Goal: Task Accomplishment & Management: Manage account settings

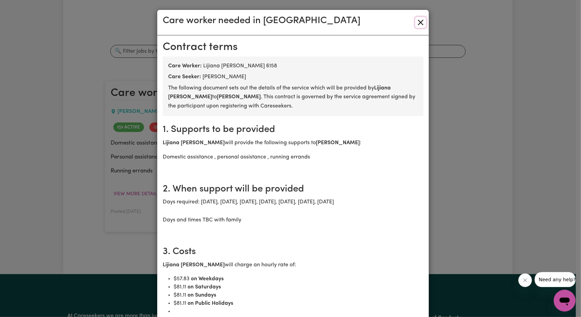
click at [420, 24] on button "Close" at bounding box center [420, 22] width 11 height 11
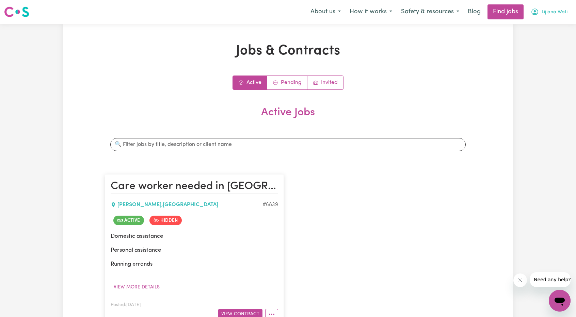
click at [554, 12] on span "Lijiana Wati" at bounding box center [554, 12] width 26 height 7
click at [531, 51] on link "Logout" at bounding box center [544, 52] width 54 height 13
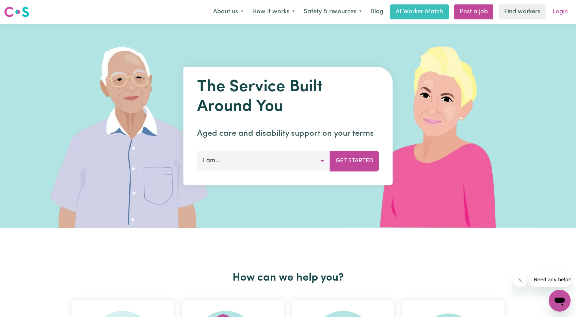
click at [560, 9] on link "Login" at bounding box center [559, 11] width 23 height 15
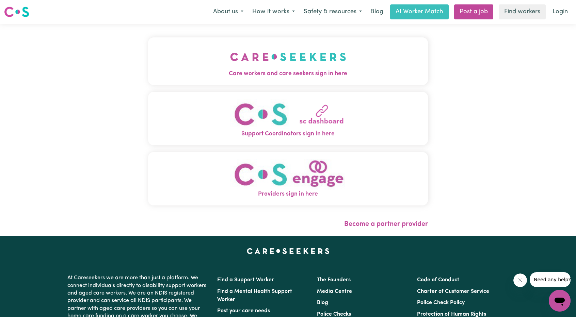
click at [246, 70] on span "Care workers and care seekers sign in here" at bounding box center [288, 73] width 280 height 9
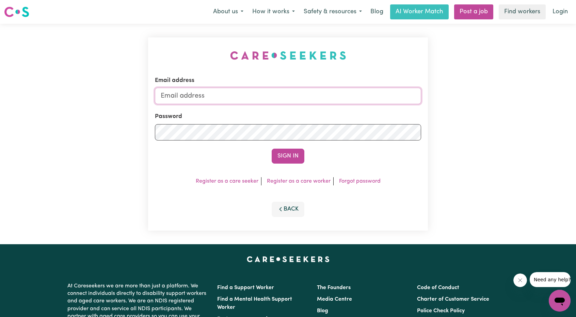
click at [289, 91] on input "Email address" at bounding box center [288, 96] width 266 height 16
drag, startPoint x: 197, startPoint y: 96, endPoint x: 335, endPoint y: 108, distance: 139.4
click at [335, 108] on form "Email address [EMAIL_ADDRESS][PERSON_NAME][DOMAIN_NAME] Password Sign In" at bounding box center [288, 119] width 266 height 87
type input "[EMAIL_ADDRESS][DOMAIN_NAME]"
click at [295, 158] on button "Sign In" at bounding box center [287, 156] width 33 height 15
